Goal: Task Accomplishment & Management: Use online tool/utility

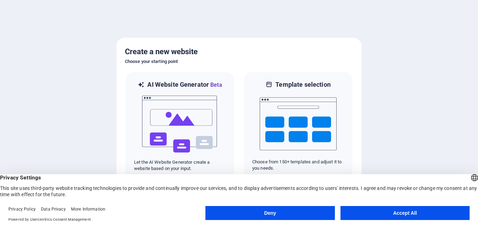
click at [356, 211] on button "Accept All" at bounding box center [404, 213] width 129 height 14
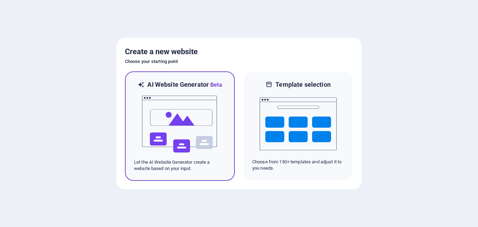
click at [212, 116] on img at bounding box center [179, 124] width 77 height 70
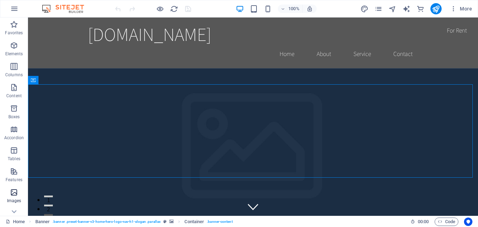
click at [15, 192] on icon "button" at bounding box center [14, 192] width 8 height 8
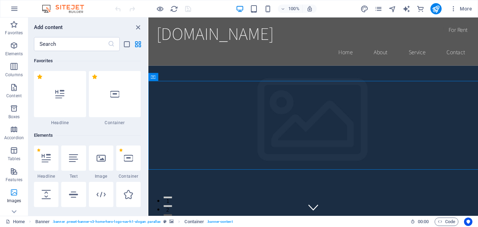
click at [15, 192] on icon "button" at bounding box center [14, 192] width 8 height 8
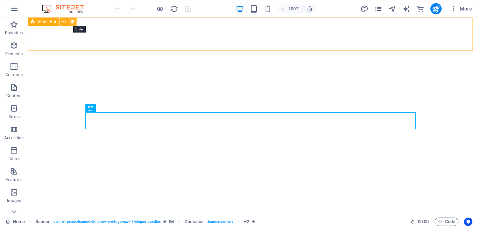
click at [71, 22] on icon at bounding box center [73, 21] width 4 height 7
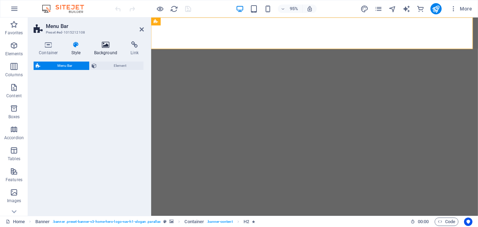
click at [108, 46] on icon at bounding box center [106, 44] width 34 height 7
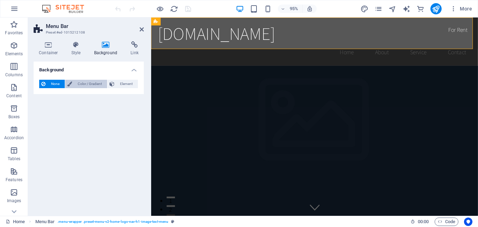
click at [92, 83] on span "Color / Gradient" at bounding box center [89, 84] width 31 height 8
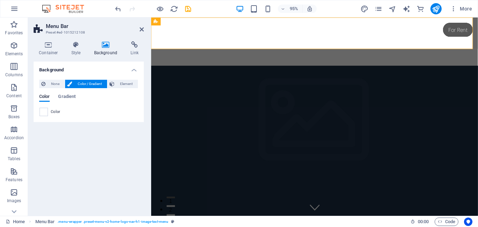
click at [139, 31] on header "Menu Bar Preset #ed-1015212108" at bounding box center [89, 26] width 110 height 18
click at [142, 29] on icon at bounding box center [142, 30] width 4 height 6
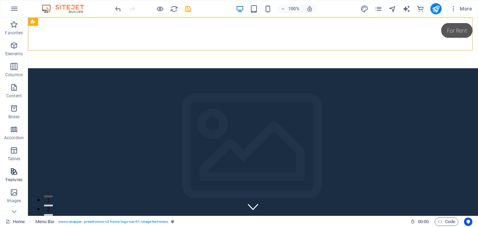
click at [16, 173] on icon "button" at bounding box center [14, 171] width 8 height 8
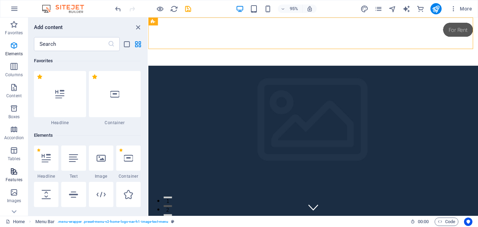
scroll to position [2727, 0]
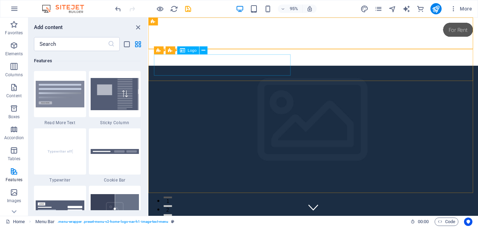
click at [192, 49] on span "Logo" at bounding box center [192, 51] width 9 height 4
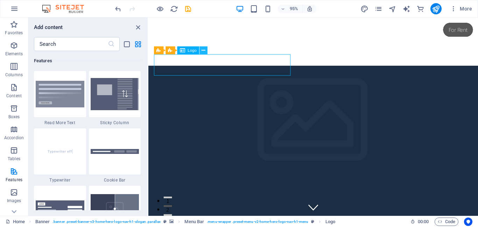
click at [206, 52] on button at bounding box center [204, 51] width 8 height 8
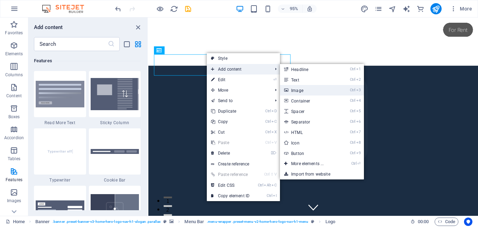
click at [297, 93] on link "Ctrl 3 Image" at bounding box center [309, 90] width 58 height 10
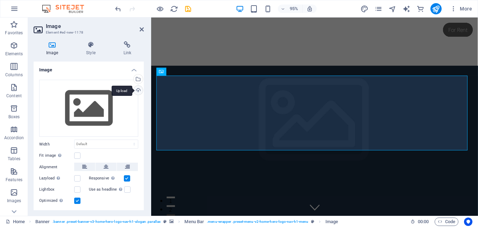
click at [135, 92] on div "Upload" at bounding box center [137, 91] width 10 height 10
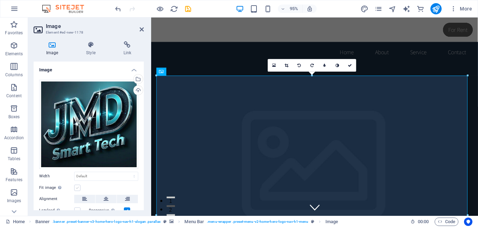
click at [77, 190] on label at bounding box center [77, 188] width 6 height 6
click at [0, 0] on input "Fit image Automatically fit image to a fixed width and height" at bounding box center [0, 0] width 0 height 0
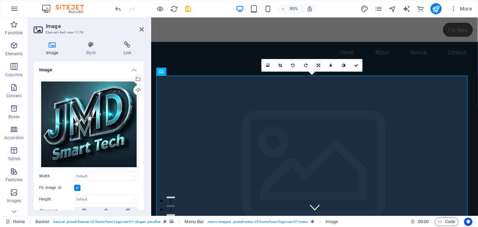
click at [77, 190] on label at bounding box center [77, 188] width 6 height 6
click at [0, 0] on input "Fit image Automatically fit image to a fixed width and height" at bounding box center [0, 0] width 0 height 0
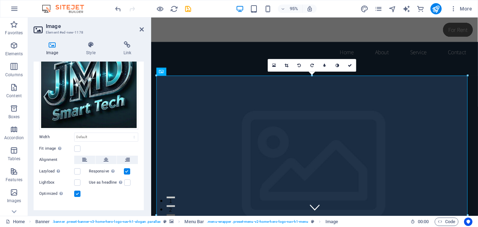
scroll to position [48, 0]
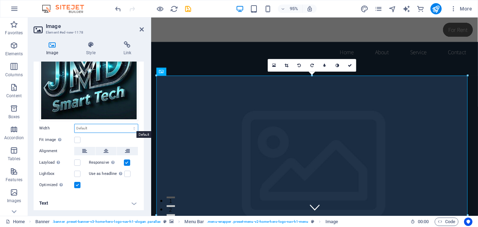
click at [132, 126] on select "Default auto px rem % em vh vw" at bounding box center [106, 128] width 63 height 8
click at [75, 124] on select "Default auto px rem % em vh vw" at bounding box center [106, 128] width 63 height 8
click at [104, 148] on icon at bounding box center [106, 151] width 5 height 8
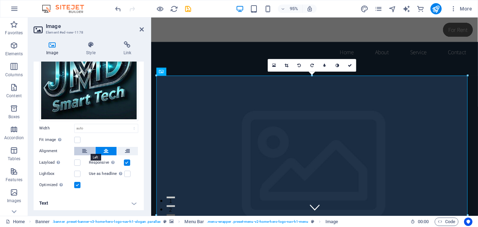
click at [86, 150] on icon at bounding box center [84, 151] width 5 height 8
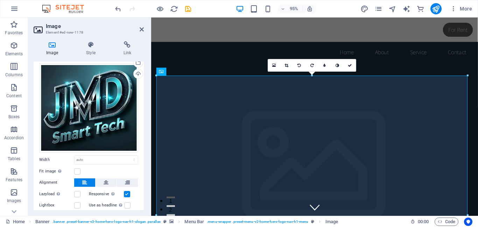
scroll to position [0, 0]
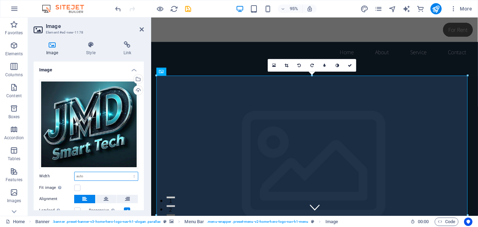
click at [94, 175] on select "Default auto px rem % em vh vw" at bounding box center [106, 176] width 63 height 8
select select "%"
click at [127, 172] on select "Default auto px rem % em vh vw" at bounding box center [106, 176] width 63 height 8
drag, startPoint x: 117, startPoint y: 174, endPoint x: 62, endPoint y: 173, distance: 55.6
click at [62, 173] on div "Width 50 Default auto px rem % em vh vw" at bounding box center [88, 176] width 99 height 9
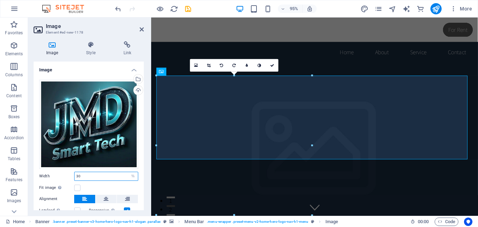
drag, startPoint x: 107, startPoint y: 174, endPoint x: 40, endPoint y: 169, distance: 68.0
click at [40, 169] on div "Drag files here, click to choose files or select files from Files or our free s…" at bounding box center [89, 158] width 110 height 169
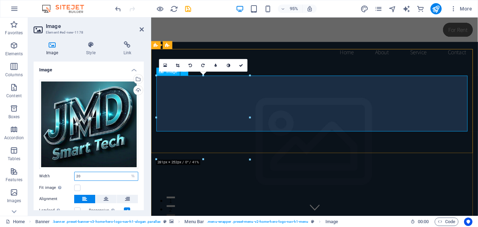
type input "20"
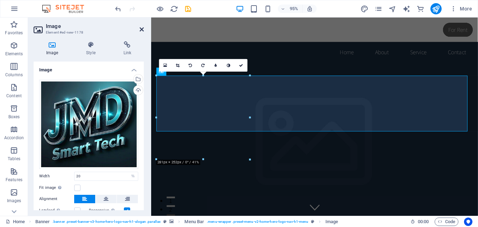
click at [143, 29] on icon at bounding box center [142, 30] width 4 height 6
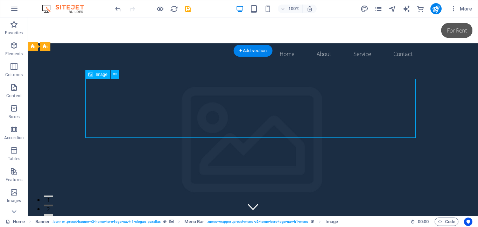
drag, startPoint x: 129, startPoint y: 116, endPoint x: 89, endPoint y: 118, distance: 40.6
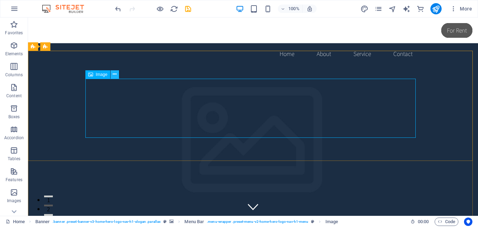
click at [115, 74] on icon at bounding box center [115, 74] width 4 height 7
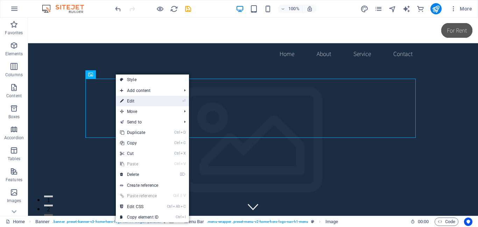
click at [128, 101] on link "⏎ Edit" at bounding box center [139, 101] width 47 height 10
select select "%"
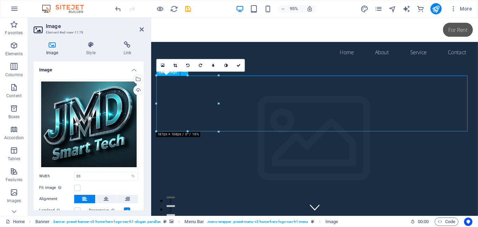
drag, startPoint x: 196, startPoint y: 92, endPoint x: 362, endPoint y: 97, distance: 165.6
click at [77, 186] on label at bounding box center [77, 188] width 6 height 6
click at [0, 0] on input "Fit image Automatically fit image to a fixed width and height" at bounding box center [0, 0] width 0 height 0
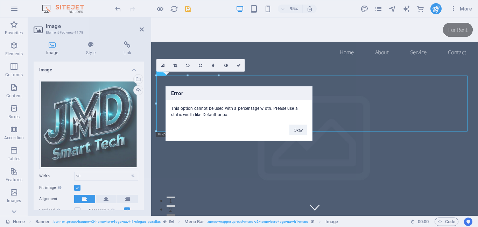
click at [77, 186] on div "Error This option cannot be used with a percentage width. Please use a static w…" at bounding box center [239, 113] width 478 height 227
click at [297, 133] on button "Okay" at bounding box center [297, 130] width 17 height 10
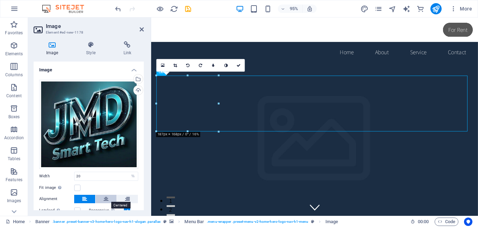
click at [106, 198] on icon at bounding box center [106, 199] width 5 height 8
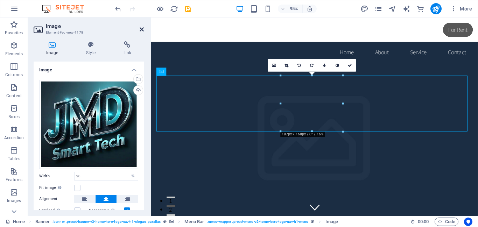
click at [142, 29] on icon at bounding box center [142, 30] width 4 height 6
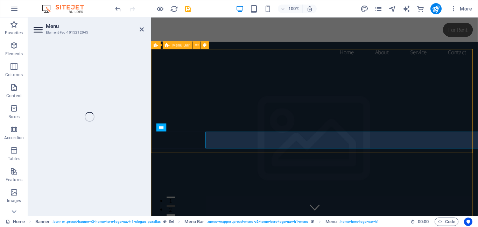
select select
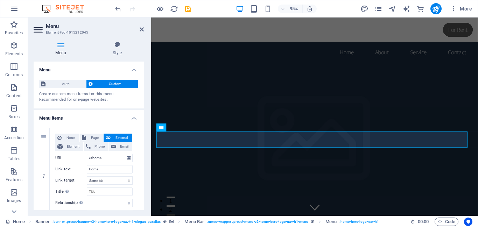
drag, startPoint x: 142, startPoint y: 99, endPoint x: 144, endPoint y: 95, distance: 4.1
click at [144, 95] on div "Menu Style Menu Auto Custom Create custom menu items for this menu. Recommended…" at bounding box center [88, 126] width 121 height 180
drag, startPoint x: 144, startPoint y: 95, endPoint x: 143, endPoint y: 90, distance: 5.3
click at [143, 90] on div "Menu Style Menu Auto Custom Create custom menu items for this menu. Recommended…" at bounding box center [88, 126] width 121 height 180
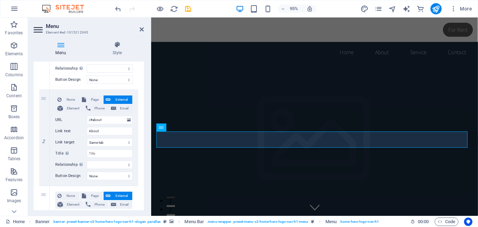
scroll to position [136, 0]
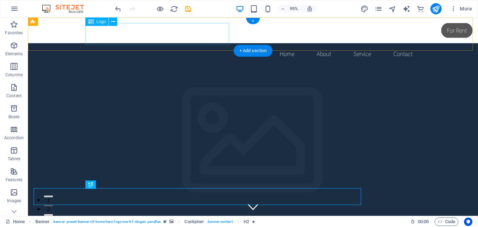
click at [141, 31] on div "[DOMAIN_NAME]" at bounding box center [253, 34] width 330 height 22
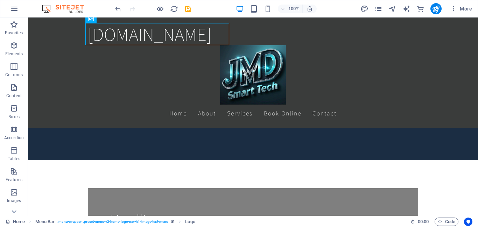
scroll to position [231, 0]
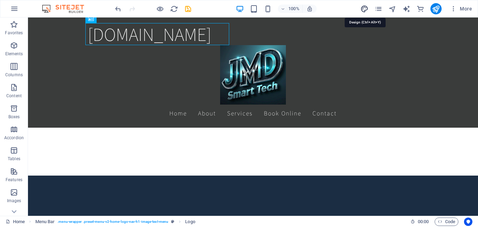
click at [365, 10] on icon "design" at bounding box center [364, 9] width 8 height 8
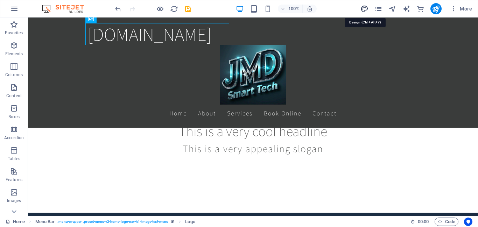
select select "rem"
select select "200"
select select "px"
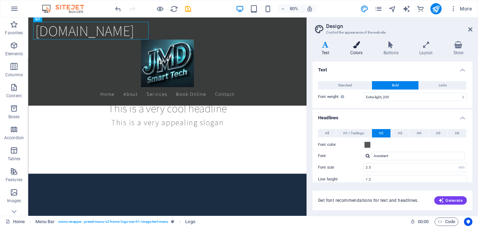
click at [357, 48] on icon at bounding box center [356, 44] width 30 height 7
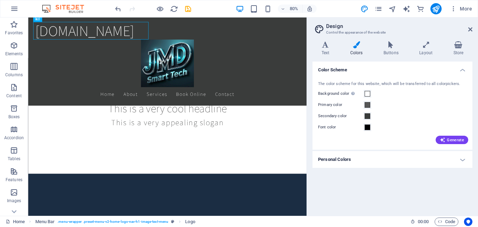
click at [395, 164] on h4 "Personal Colors" at bounding box center [392, 159] width 160 height 17
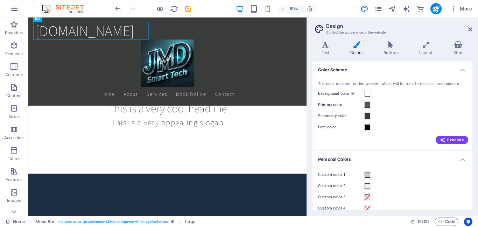
drag, startPoint x: 472, startPoint y: 102, endPoint x: 468, endPoint y: 176, distance: 73.9
click at [468, 176] on div "Variants Text Colors Buttons Layout Store Text Standard Bold Links Font color F…" at bounding box center [392, 126] width 171 height 180
click at [368, 177] on span at bounding box center [368, 175] width 6 height 6
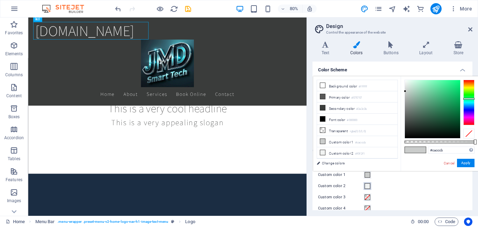
click at [366, 184] on span at bounding box center [368, 186] width 6 height 6
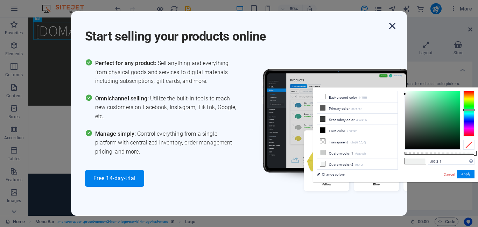
click at [393, 27] on icon "button" at bounding box center [392, 26] width 13 height 13
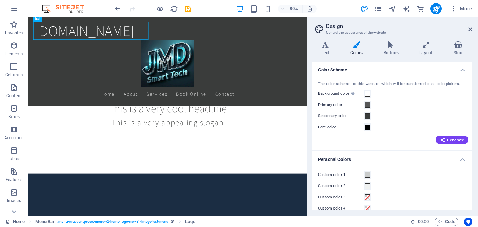
click at [359, 51] on h4 "Colors" at bounding box center [357, 48] width 33 height 15
click at [353, 48] on icon at bounding box center [356, 44] width 30 height 7
click at [356, 43] on icon at bounding box center [356, 44] width 30 height 7
click at [358, 47] on icon at bounding box center [356, 44] width 30 height 7
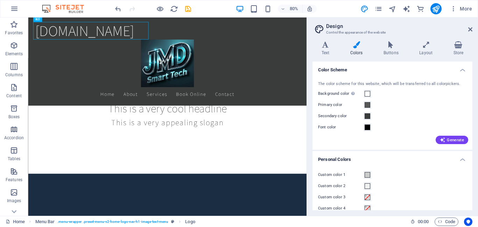
click at [358, 47] on icon at bounding box center [356, 44] width 30 height 7
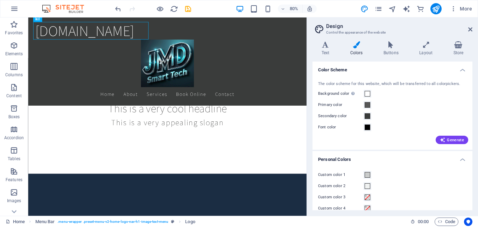
click at [358, 47] on icon at bounding box center [356, 44] width 30 height 7
click at [424, 46] on icon at bounding box center [425, 44] width 31 height 7
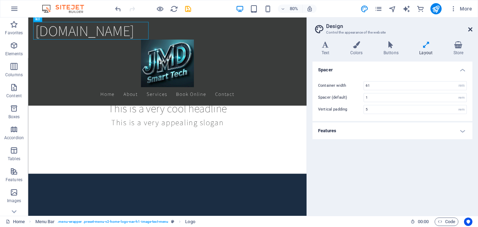
drag, startPoint x: 472, startPoint y: 28, endPoint x: 443, endPoint y: 12, distance: 33.8
click at [472, 28] on icon at bounding box center [470, 30] width 4 height 6
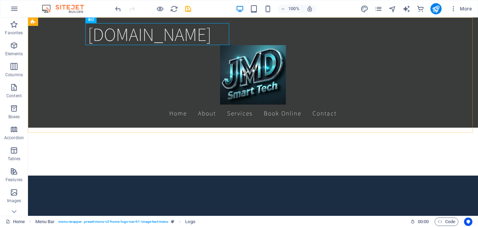
click at [471, 29] on div "jmdsmarttech.co.za Home About Services Book Online Contact" at bounding box center [253, 72] width 450 height 110
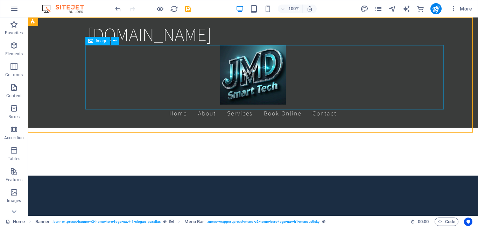
click at [296, 77] on figure at bounding box center [253, 74] width 330 height 59
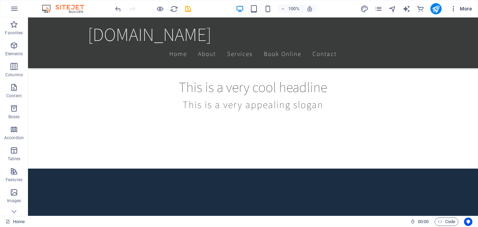
click at [463, 10] on span "More" at bounding box center [461, 8] width 22 height 7
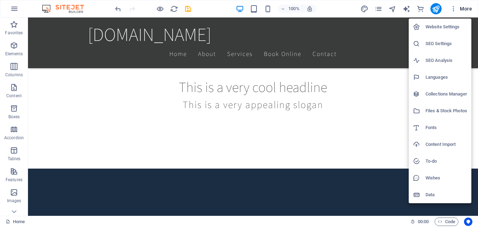
click at [374, 129] on div at bounding box center [239, 113] width 478 height 227
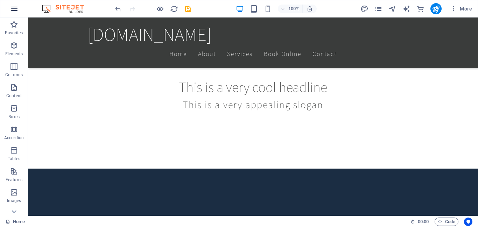
click at [16, 10] on icon "button" at bounding box center [14, 9] width 8 height 8
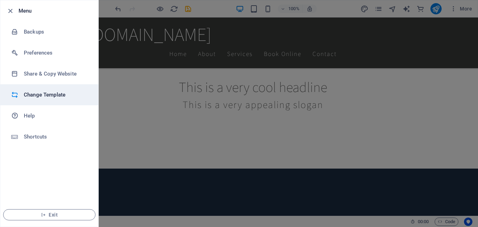
click at [46, 96] on h6 "Change Template" at bounding box center [56, 95] width 65 height 8
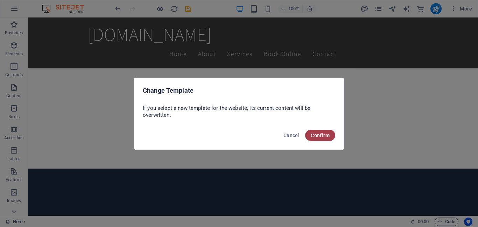
click at [317, 139] on button "Confirm" at bounding box center [320, 135] width 30 height 11
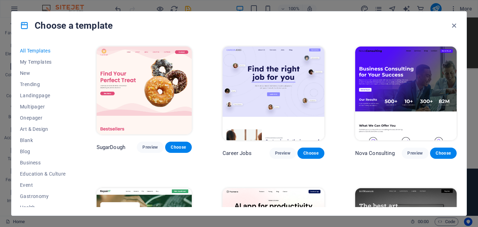
click at [458, 50] on div "All Templates My Templates New Trending Landingpage Multipager Onepager Art & D…" at bounding box center [239, 128] width 455 height 176
click at [410, 25] on div "Choose a template" at bounding box center [239, 26] width 455 height 28
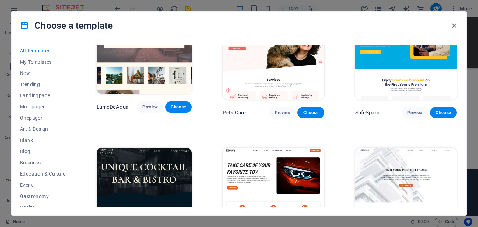
scroll to position [1186, 0]
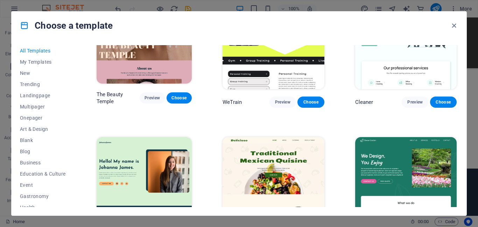
drag, startPoint x: 475, startPoint y: 30, endPoint x: 475, endPoint y: 20, distance: 10.5
click at [475, 20] on div "Choose a template All Templates My Templates New Trending Landingpage Multipage…" at bounding box center [239, 113] width 478 height 227
drag, startPoint x: 475, startPoint y: 27, endPoint x: 477, endPoint y: 17, distance: 10.6
click at [477, 17] on div "Choose a template All Templates My Templates New Trending Landingpage Multipage…" at bounding box center [239, 113] width 478 height 227
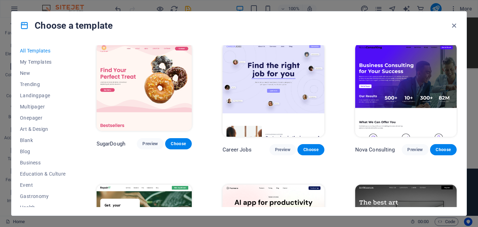
scroll to position [0, 0]
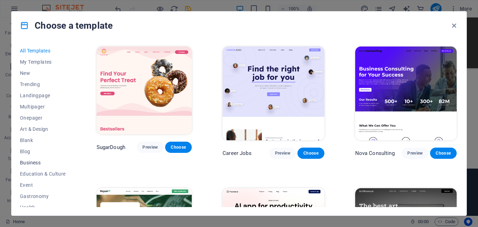
click at [35, 164] on span "Business" at bounding box center [43, 163] width 46 height 6
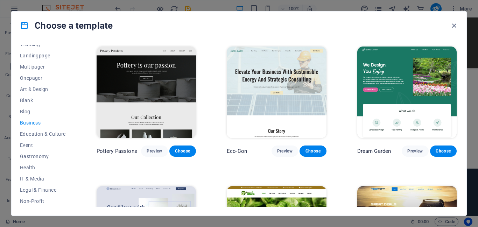
scroll to position [70, 0]
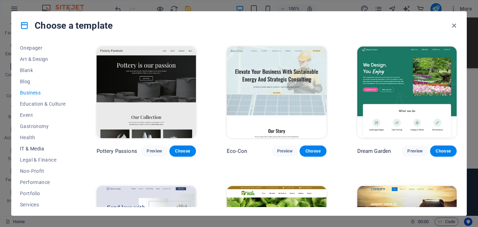
click at [38, 149] on span "IT & Media" at bounding box center [43, 149] width 46 height 6
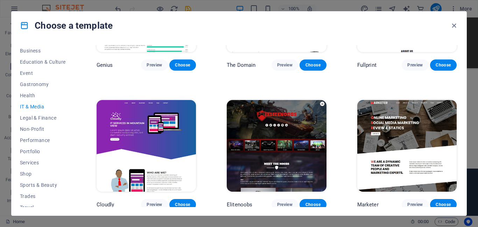
scroll to position [129, 0]
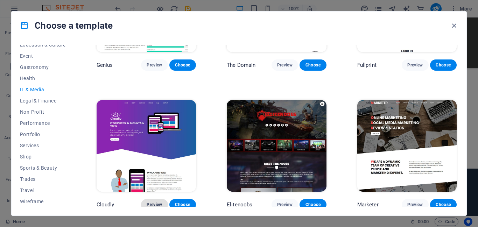
click at [156, 202] on span "Preview" at bounding box center [154, 205] width 15 height 6
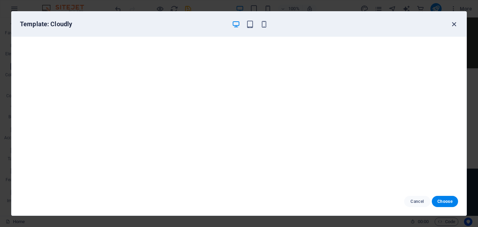
click at [453, 25] on icon "button" at bounding box center [454, 24] width 8 height 8
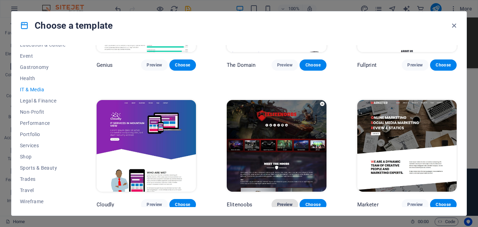
click at [286, 202] on span "Preview" at bounding box center [284, 205] width 15 height 6
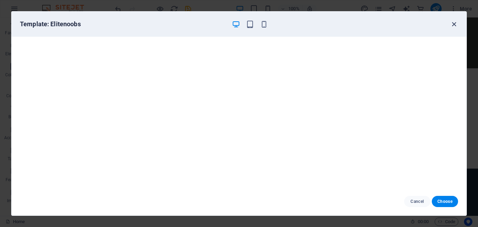
click at [454, 23] on icon "button" at bounding box center [454, 24] width 8 height 8
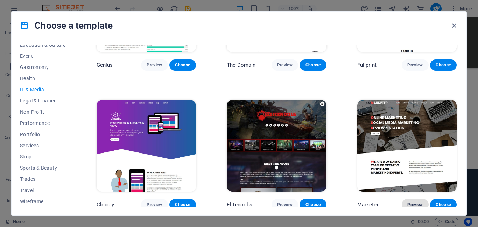
click at [410, 199] on button "Preview" at bounding box center [415, 204] width 27 height 11
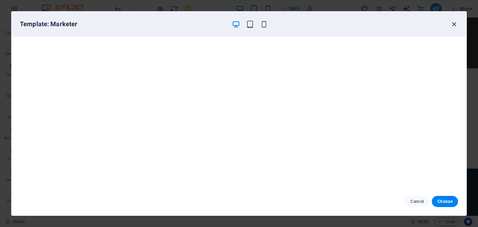
click at [454, 25] on icon "button" at bounding box center [454, 24] width 8 height 8
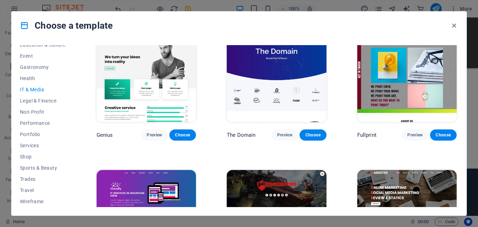
scroll to position [260, 0]
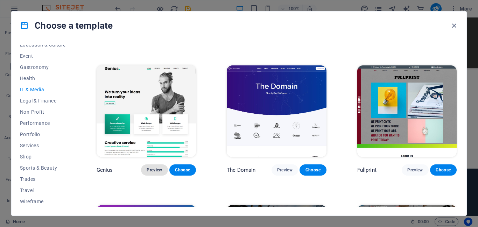
click at [149, 167] on span "Preview" at bounding box center [154, 170] width 15 height 6
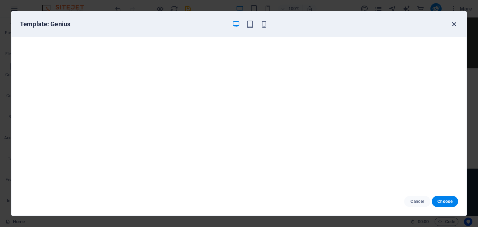
click at [456, 24] on icon "button" at bounding box center [454, 24] width 8 height 8
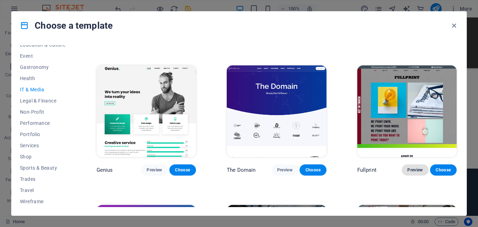
click at [407, 167] on span "Preview" at bounding box center [414, 170] width 15 height 6
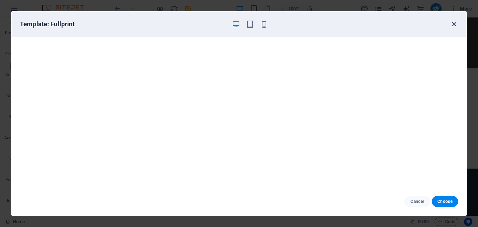
click at [454, 22] on icon "button" at bounding box center [454, 24] width 8 height 8
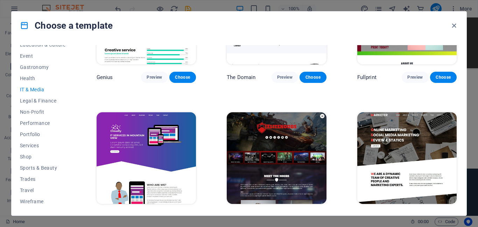
scroll to position [365, 0]
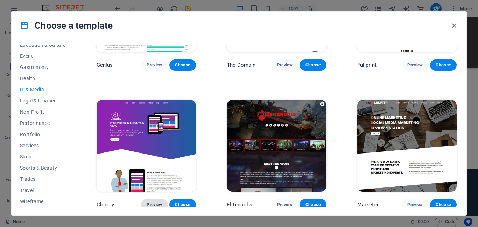
click at [149, 202] on span "Preview" at bounding box center [154, 205] width 15 height 6
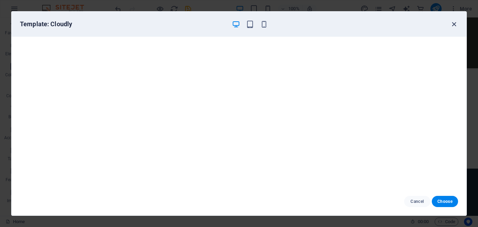
click at [452, 23] on icon "button" at bounding box center [454, 24] width 8 height 8
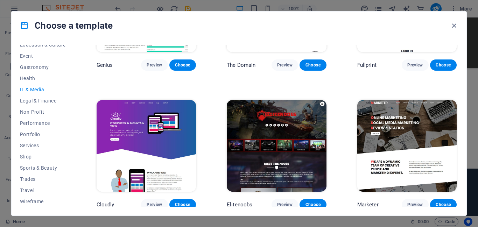
scroll to position [0, 0]
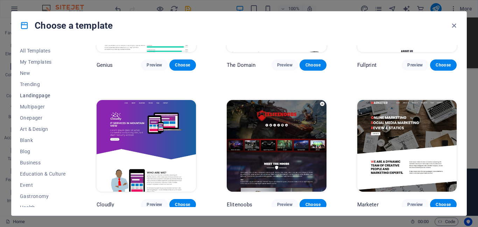
click at [42, 95] on span "Landingpage" at bounding box center [43, 96] width 46 height 6
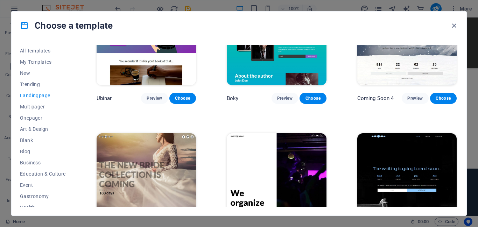
scroll to position [1059, 0]
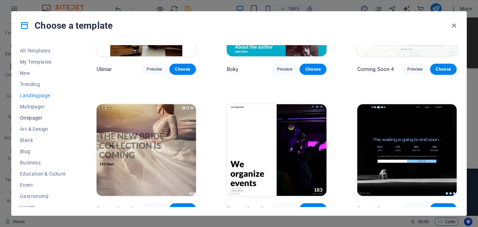
click at [40, 120] on span "Onepager" at bounding box center [43, 118] width 46 height 6
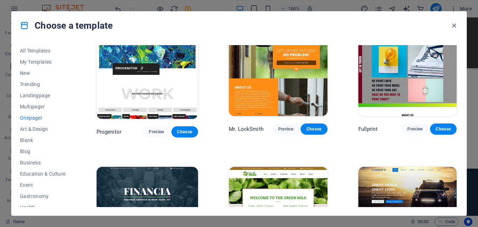
scroll to position [1759, 0]
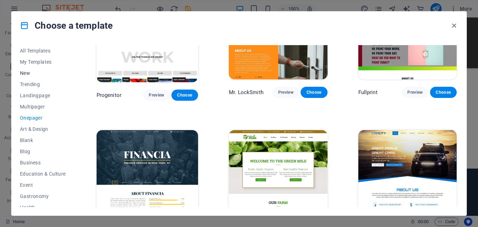
click at [34, 75] on span "New" at bounding box center [43, 73] width 46 height 6
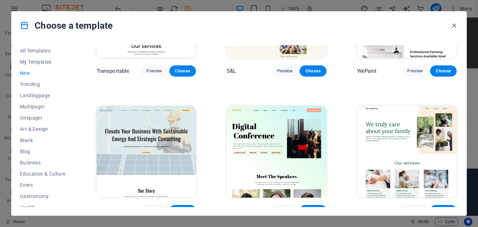
scroll to position [643, 0]
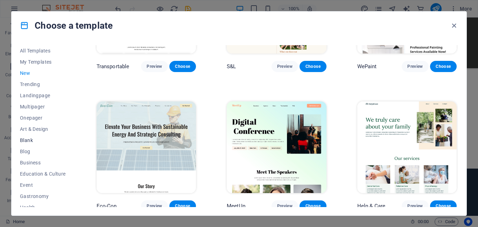
click at [28, 138] on span "Blank" at bounding box center [43, 140] width 46 height 6
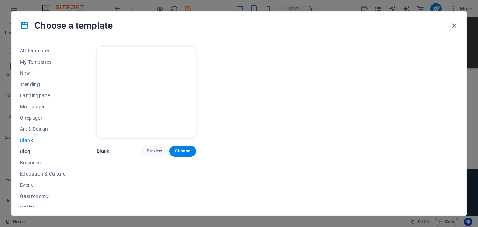
click at [31, 151] on span "Blog" at bounding box center [43, 152] width 46 height 6
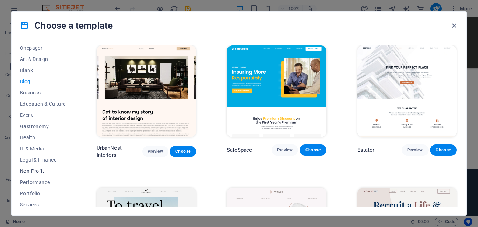
scroll to position [105, 0]
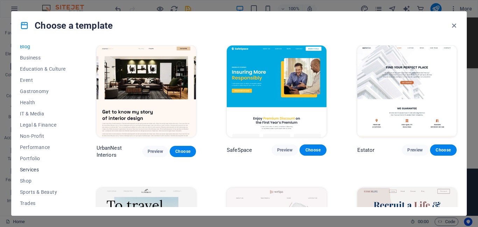
click at [36, 167] on span "Services" at bounding box center [43, 170] width 46 height 6
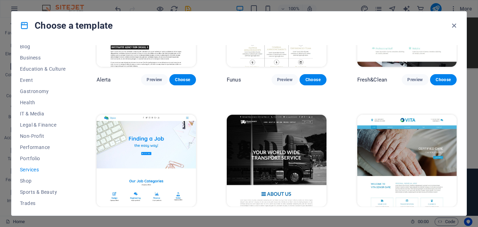
scroll to position [807, 0]
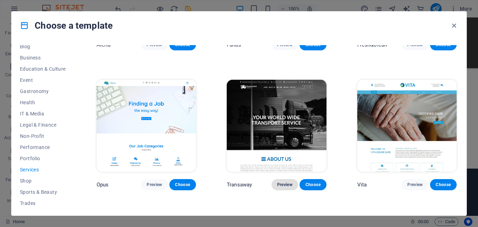
click at [283, 182] on span "Preview" at bounding box center [284, 185] width 15 height 6
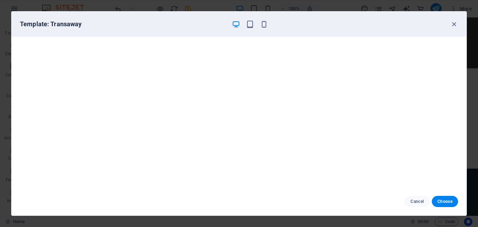
scroll to position [2, 0]
click at [454, 22] on icon "button" at bounding box center [454, 24] width 8 height 8
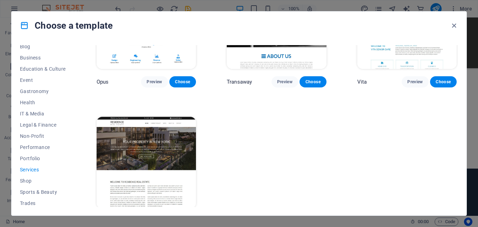
scroll to position [926, 0]
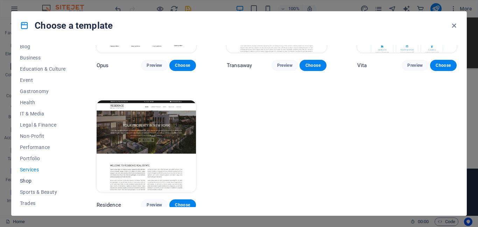
click at [27, 182] on span "Shop" at bounding box center [43, 181] width 46 height 6
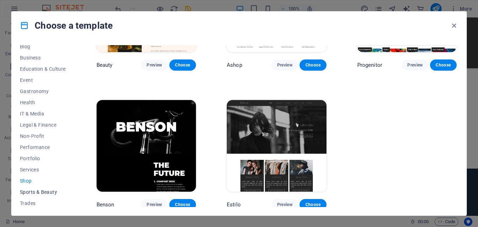
scroll to position [129, 0]
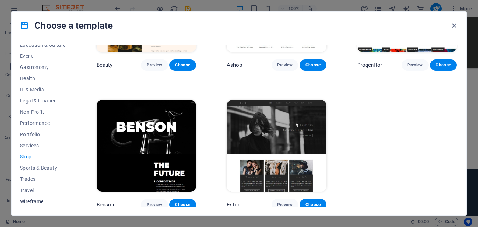
click at [36, 201] on span "Wireframe" at bounding box center [43, 202] width 46 height 6
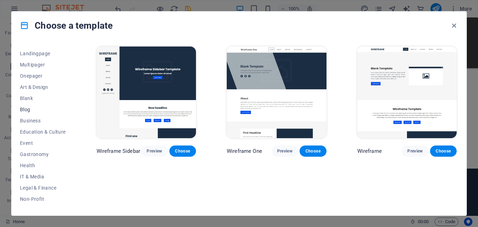
scroll to position [0, 0]
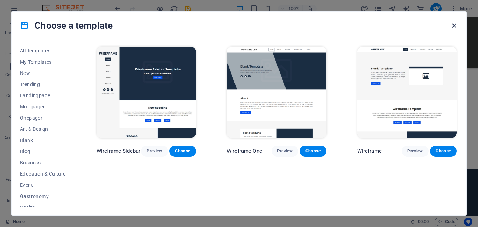
drag, startPoint x: 453, startPoint y: 25, endPoint x: 292, endPoint y: 81, distance: 170.6
click at [453, 25] on icon "button" at bounding box center [454, 26] width 8 height 8
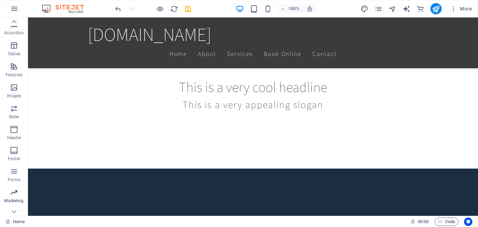
scroll to position [137, 0]
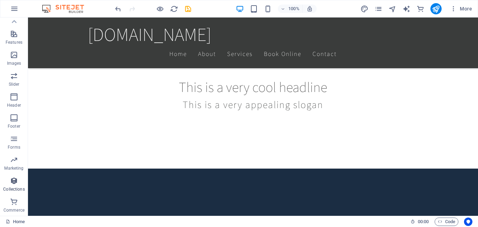
click at [17, 185] on span "Collections" at bounding box center [14, 185] width 28 height 17
click at [14, 183] on icon "button" at bounding box center [14, 181] width 8 height 8
click at [14, 181] on icon "button" at bounding box center [14, 181] width 8 height 8
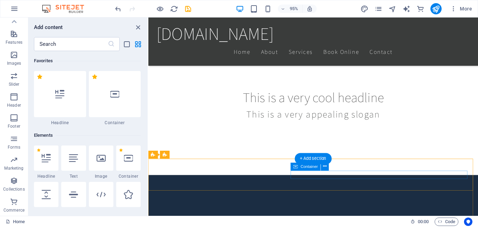
scroll to position [6404, 0]
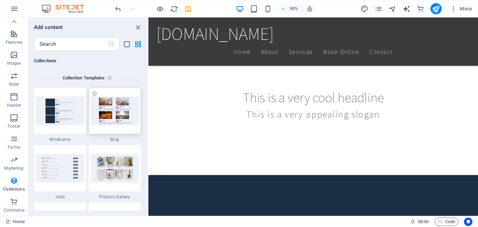
click at [121, 114] on img at bounding box center [115, 111] width 49 height 28
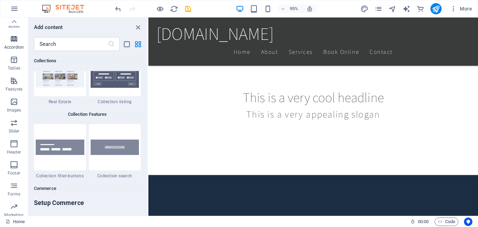
scroll to position [33, 0]
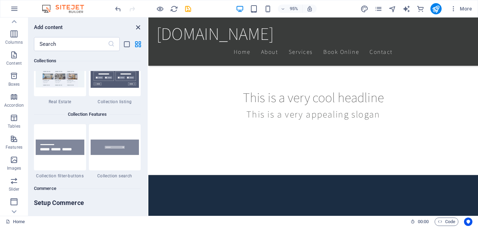
click at [137, 29] on icon "close panel" at bounding box center [138, 27] width 8 height 8
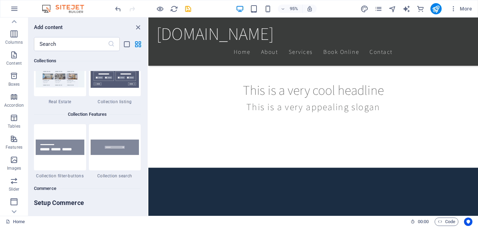
click at [257, 27] on div "[DOMAIN_NAME]" at bounding box center [322, 34] width 330 height 22
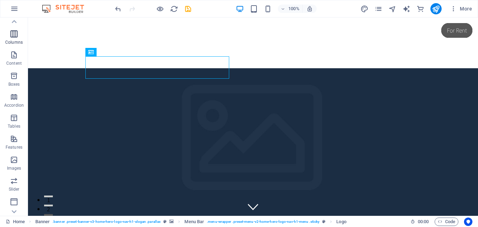
scroll to position [0, 0]
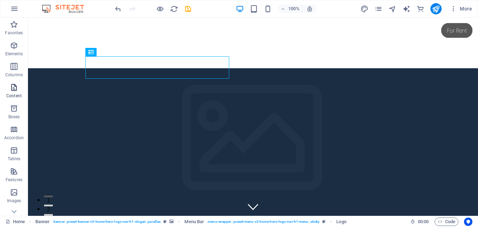
click at [14, 91] on icon "button" at bounding box center [14, 87] width 8 height 8
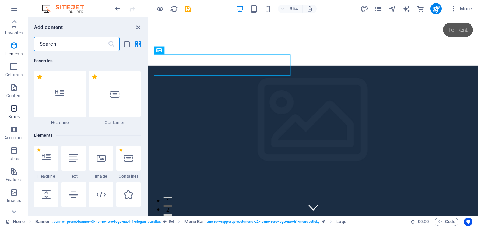
scroll to position [1224, 0]
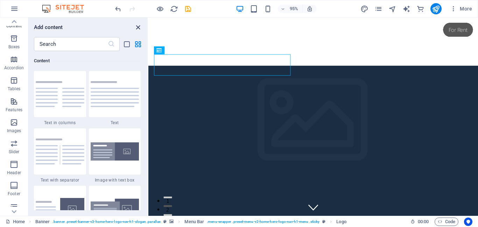
drag, startPoint x: 137, startPoint y: 28, endPoint x: 82, endPoint y: 34, distance: 56.2
click at [137, 28] on icon "close panel" at bounding box center [138, 27] width 8 height 8
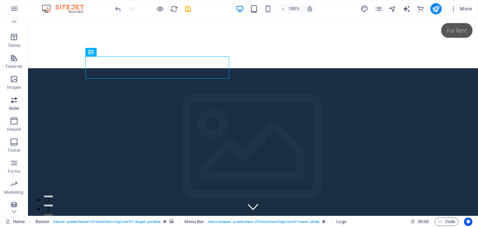
scroll to position [137, 0]
click at [19, 216] on div "Home Banner . banner .preset-banner-v3-home-hero-logo-nav-h1-slogan .parallax M…" at bounding box center [239, 221] width 478 height 11
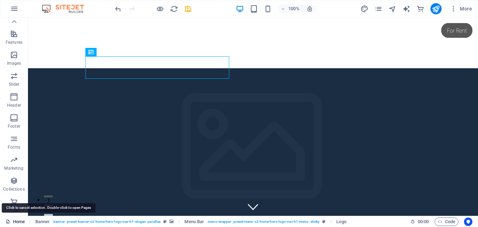
click at [17, 221] on link "Home" at bounding box center [15, 222] width 19 height 8
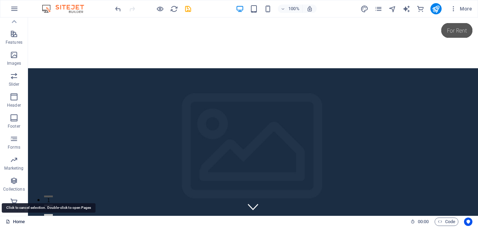
click at [17, 221] on link "Home" at bounding box center [15, 222] width 19 height 8
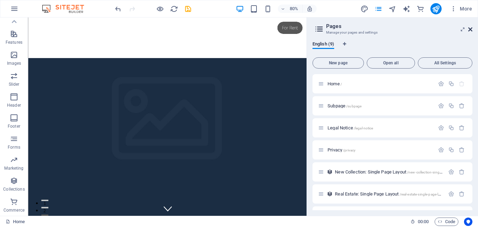
click at [469, 30] on icon at bounding box center [470, 30] width 4 height 6
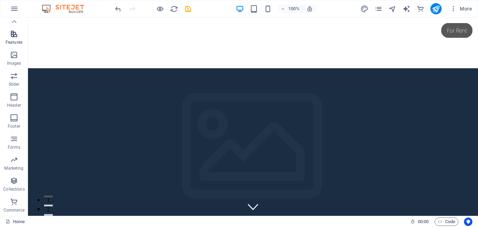
click at [13, 36] on icon "button" at bounding box center [14, 34] width 8 height 8
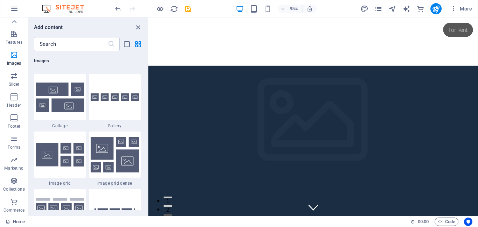
scroll to position [3776, 0]
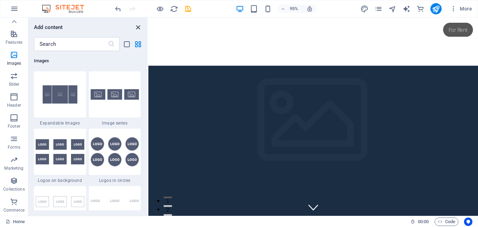
drag, startPoint x: 137, startPoint y: 25, endPoint x: 108, endPoint y: 9, distance: 33.2
click at [137, 25] on icon "close panel" at bounding box center [138, 27] width 8 height 8
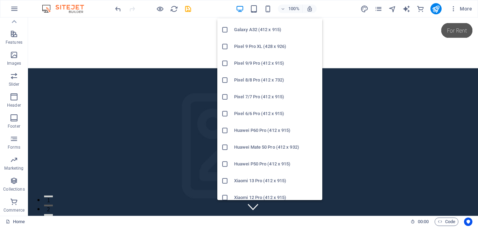
scroll to position [315, 0]
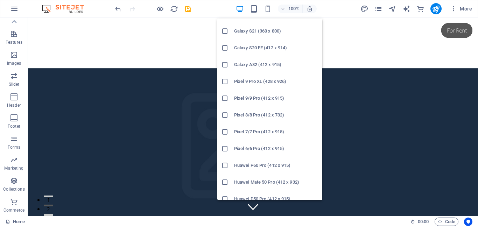
drag, startPoint x: 250, startPoint y: 67, endPoint x: 74, endPoint y: 75, distance: 175.8
click at [250, 67] on h6 "Galaxy A32 (412 x 915)" at bounding box center [276, 65] width 84 height 8
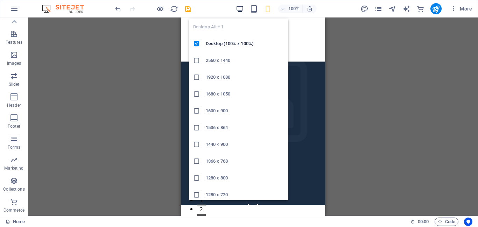
scroll to position [70, 0]
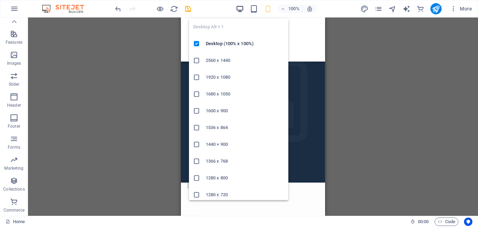
drag, startPoint x: 242, startPoint y: 8, endPoint x: 126, endPoint y: 60, distance: 126.5
click at [242, 8] on icon "button" at bounding box center [240, 9] width 8 height 8
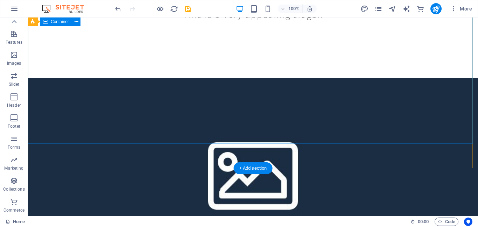
scroll to position [0, 0]
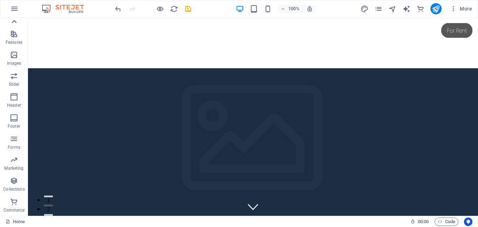
click at [14, 21] on icon at bounding box center [14, 21] width 5 height 3
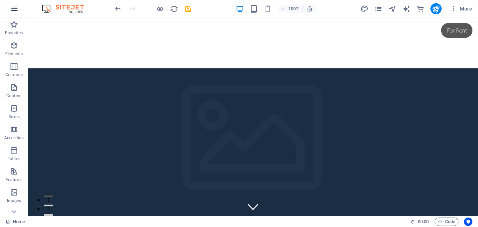
click at [14, 10] on icon "button" at bounding box center [14, 9] width 8 height 8
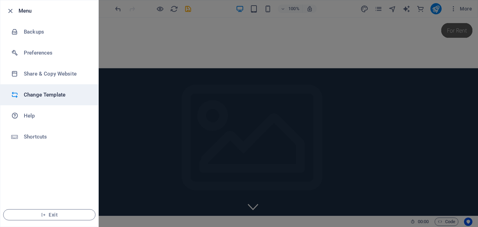
click at [42, 93] on h6 "Change Template" at bounding box center [56, 95] width 65 height 8
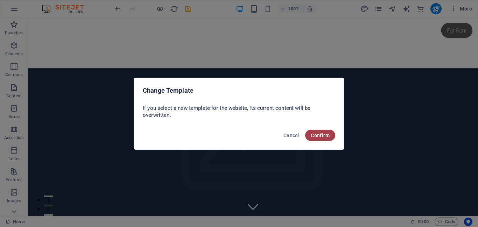
click at [313, 137] on span "Confirm" at bounding box center [320, 136] width 19 height 6
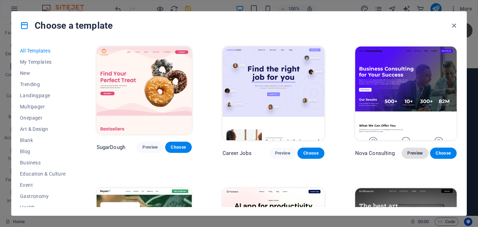
click at [414, 152] on span "Preview" at bounding box center [414, 153] width 15 height 6
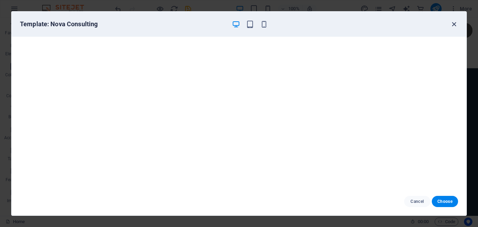
click at [452, 24] on icon "button" at bounding box center [454, 24] width 8 height 8
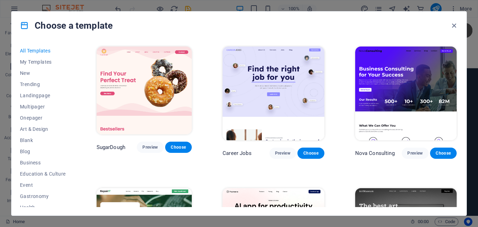
scroll to position [140, 0]
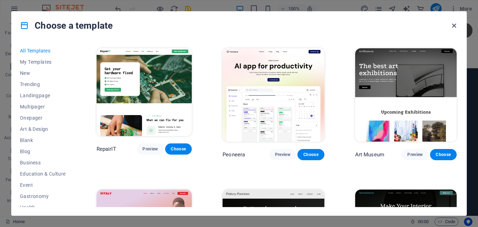
click at [454, 23] on icon "button" at bounding box center [454, 26] width 8 height 8
